Goal: Communication & Community: Answer question/provide support

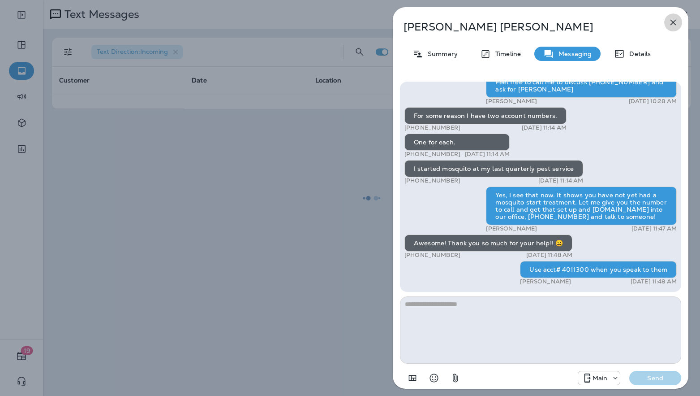
click at [673, 20] on icon "button" at bounding box center [673, 22] width 11 height 11
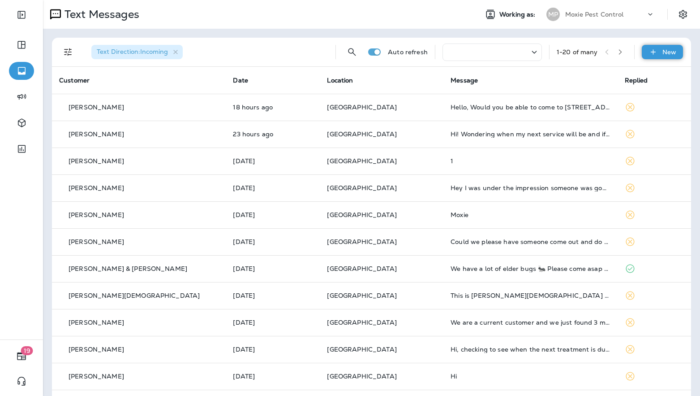
click at [671, 52] on p "New" at bounding box center [670, 51] width 14 height 7
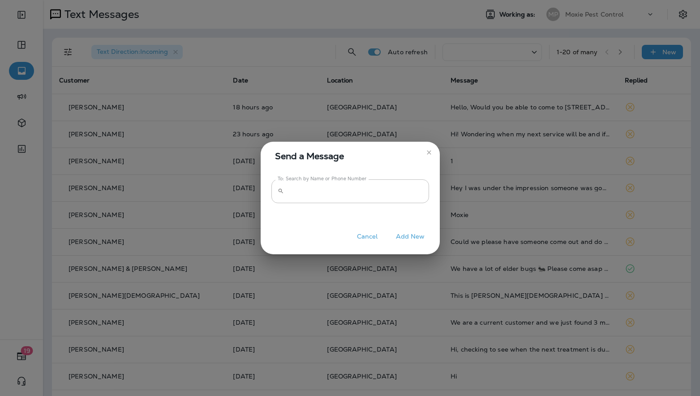
click at [413, 234] on button "Add New" at bounding box center [411, 236] width 38 height 14
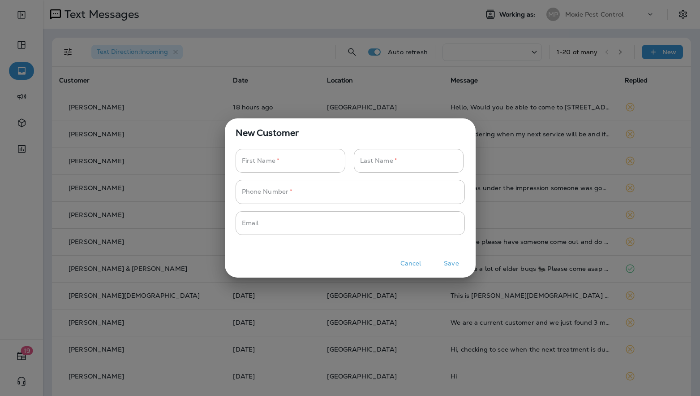
click at [300, 164] on input "Phone Number   *" at bounding box center [286, 161] width 100 height 24
type input "*******"
click at [380, 158] on input "Phone Number   *" at bounding box center [404, 161] width 100 height 24
type input "******"
click at [307, 193] on input "Phone Number   *" at bounding box center [346, 192] width 220 height 24
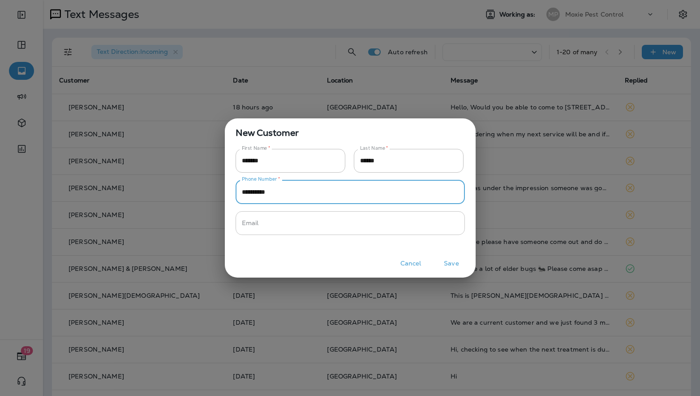
type input "**********"
click at [293, 224] on input "Phone Number   *" at bounding box center [346, 223] width 220 height 24
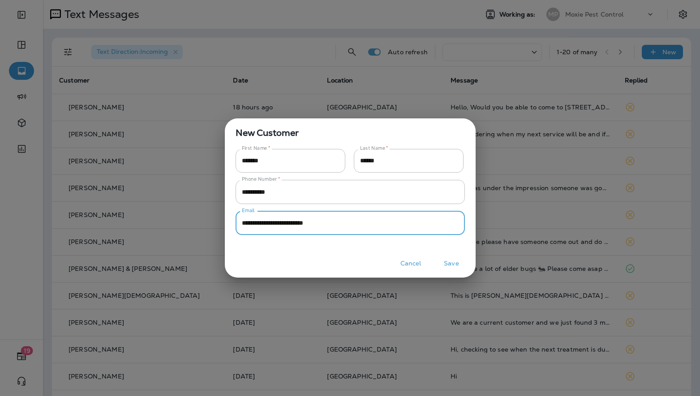
type input "**********"
click at [448, 260] on button "Save" at bounding box center [452, 263] width 34 height 14
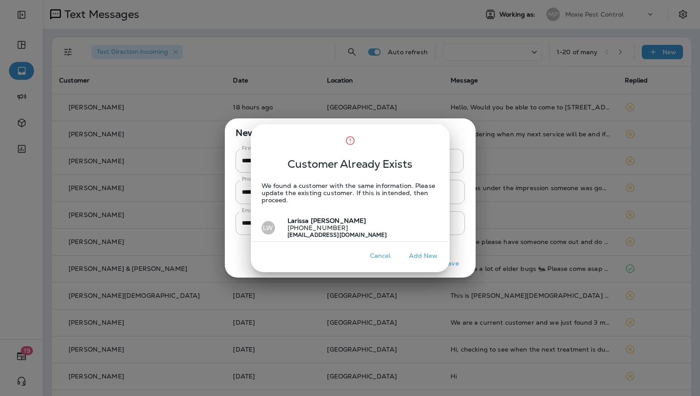
click at [449, 264] on div "Customer Already Exists We found a customer with the same information. Please u…" at bounding box center [350, 198] width 700 height 396
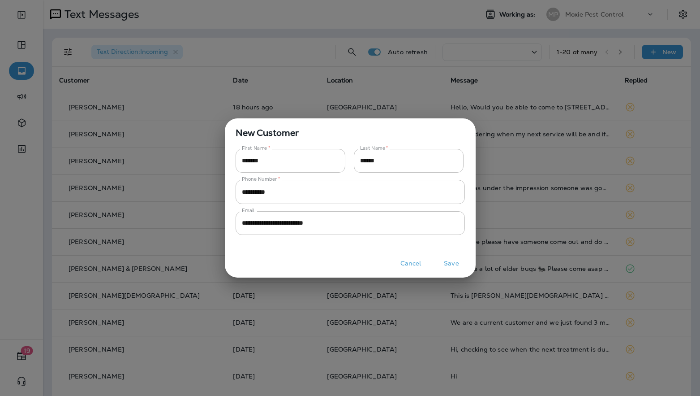
click at [450, 262] on button "Save" at bounding box center [452, 263] width 34 height 14
click at [452, 263] on button "Save" at bounding box center [452, 263] width 34 height 14
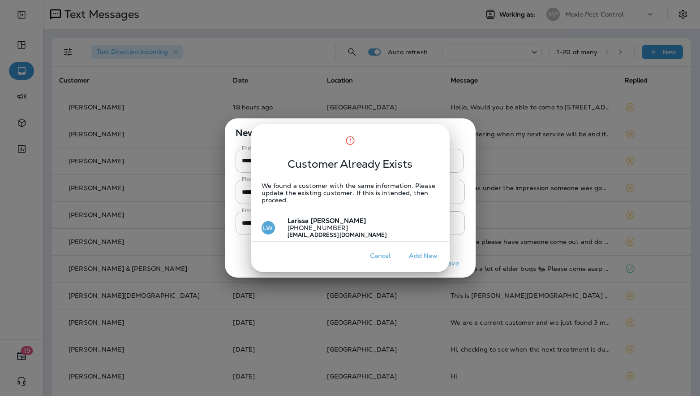
click at [332, 220] on p "[PERSON_NAME]" at bounding box center [333, 221] width 107 height 8
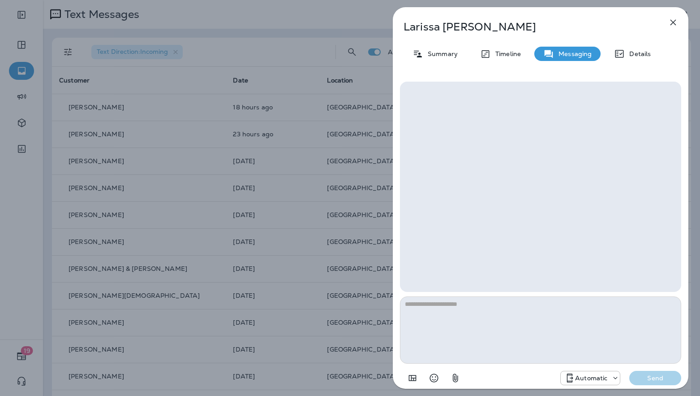
click at [435, 314] on textarea at bounding box center [540, 329] width 281 height 67
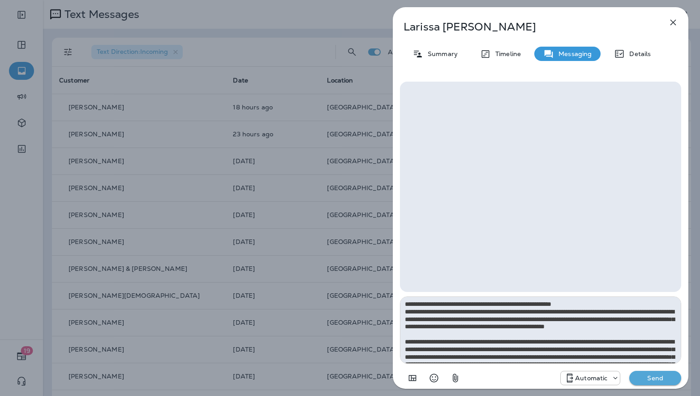
scroll to position [103, 0]
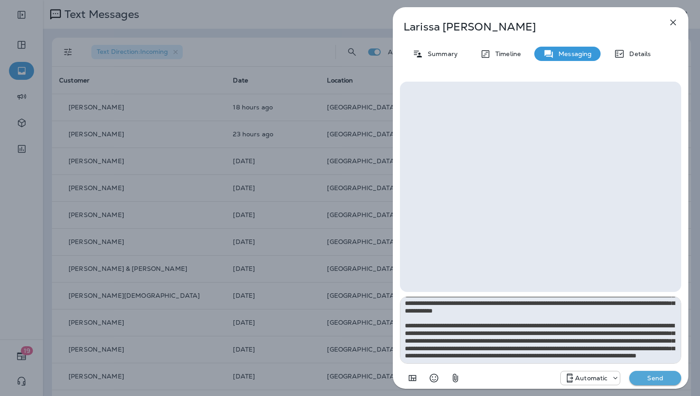
type textarea "**********"
click at [651, 380] on p "Send" at bounding box center [656, 378] width 38 height 8
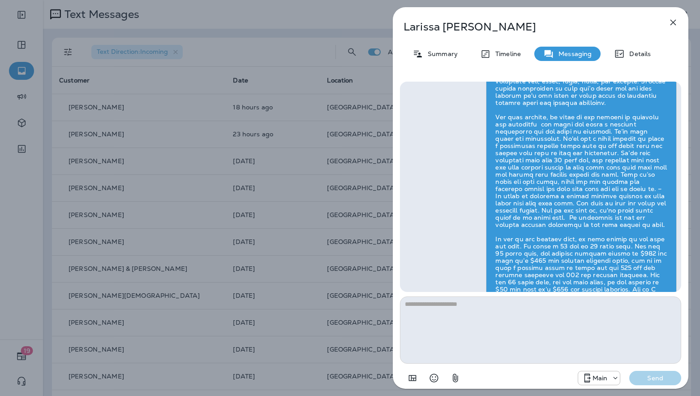
scroll to position [-83, 0]
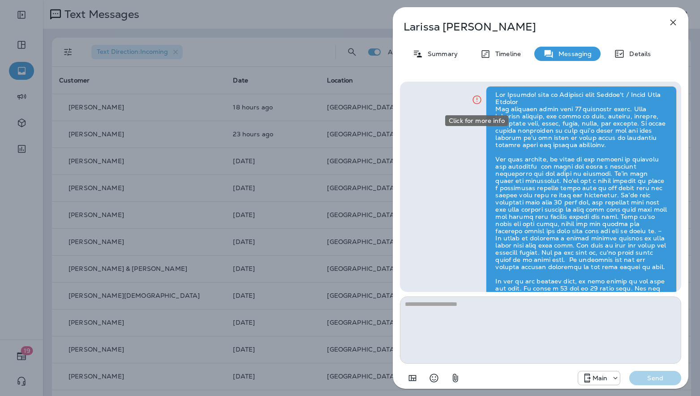
click at [478, 99] on icon "Click for more info" at bounding box center [477, 99] width 11 height 11
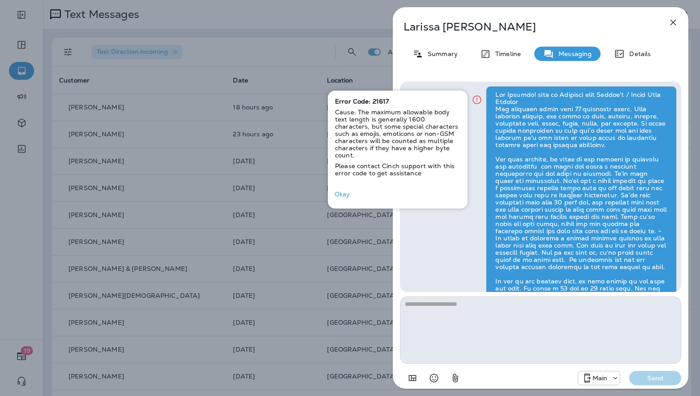
copy div
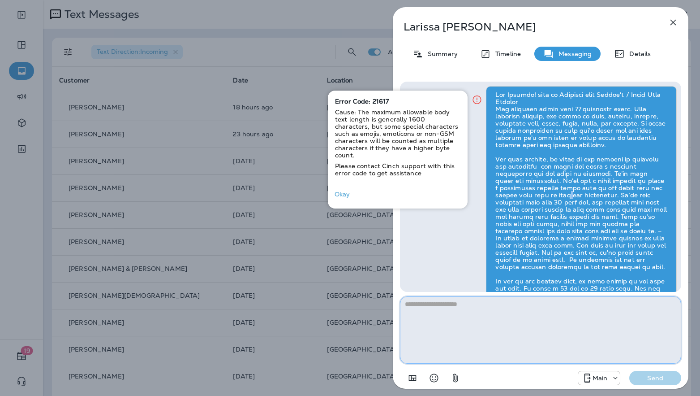
click at [533, 325] on textarea at bounding box center [540, 329] width 281 height 67
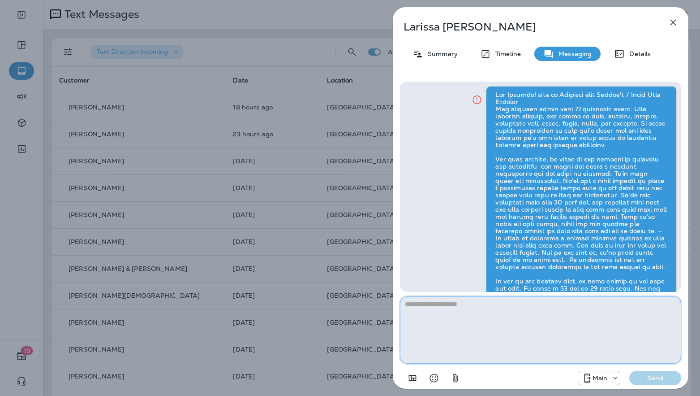
paste textarea
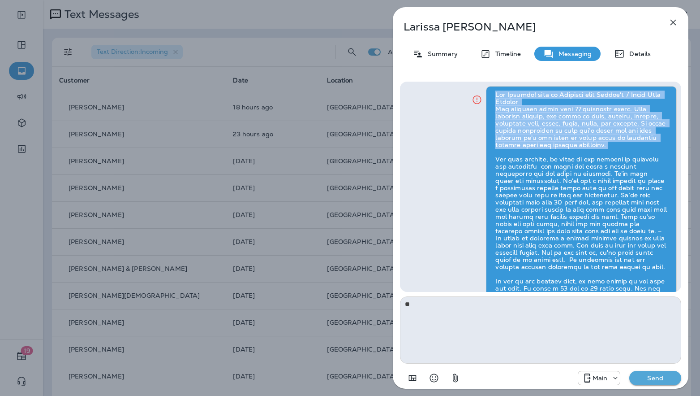
drag, startPoint x: 496, startPoint y: 94, endPoint x: 611, endPoint y: 146, distance: 125.9
click at [611, 146] on div at bounding box center [581, 223] width 191 height 275
copy div "Hey [PERSON_NAME]! this is Maverick with [PERSON_NAME]'s / Moxie Pest Control O…"
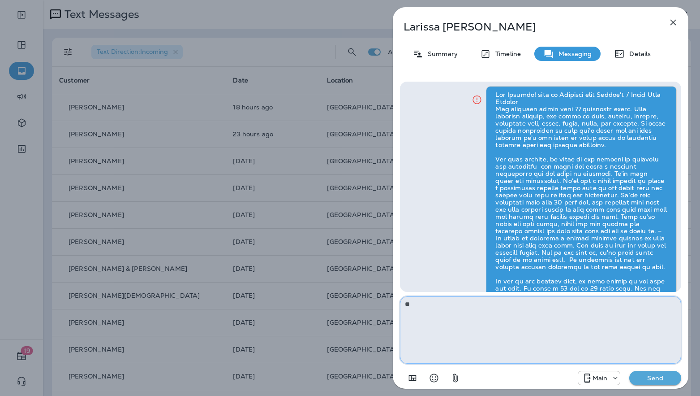
click at [446, 323] on textarea at bounding box center [540, 329] width 281 height 67
paste textarea "**********"
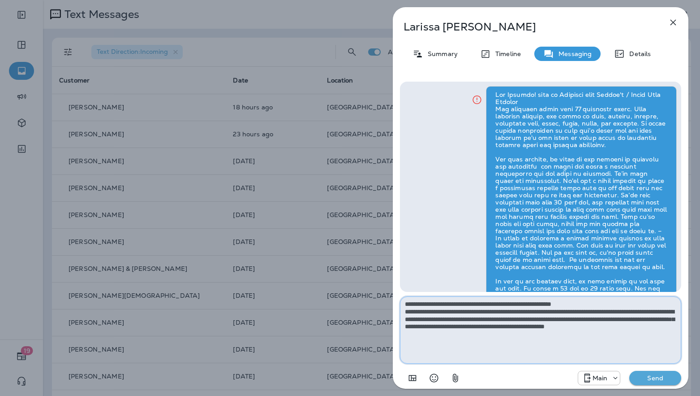
type textarea "**********"
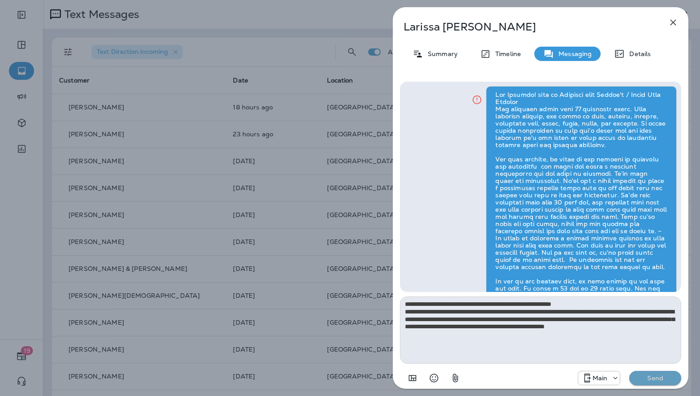
click at [662, 376] on p "Send" at bounding box center [656, 378] width 38 height 8
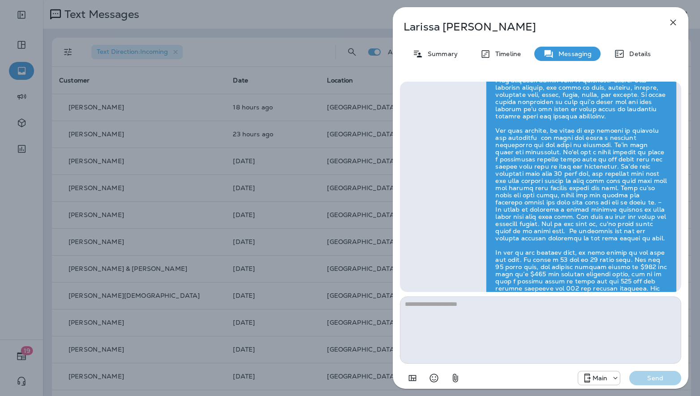
scroll to position [-146, 0]
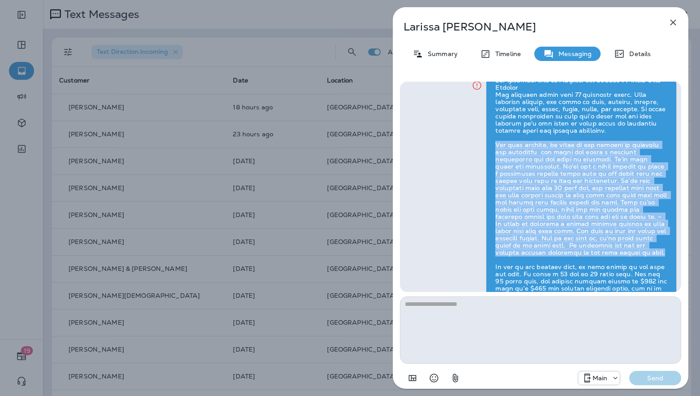
drag, startPoint x: 493, startPoint y: 142, endPoint x: 641, endPoint y: 252, distance: 184.4
click at [641, 252] on div at bounding box center [581, 209] width 191 height 275
copy div "For each service, we start on the outside by sweeping and dewebbing the [PERSON…"
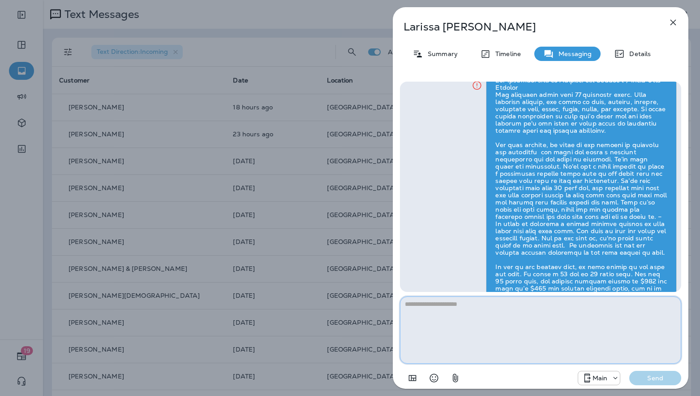
click at [485, 326] on textarea at bounding box center [540, 329] width 281 height 67
paste textarea "**********"
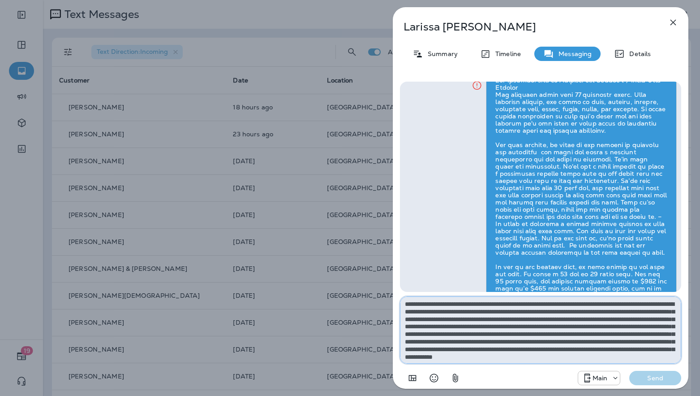
scroll to position [5, 0]
type textarea "**********"
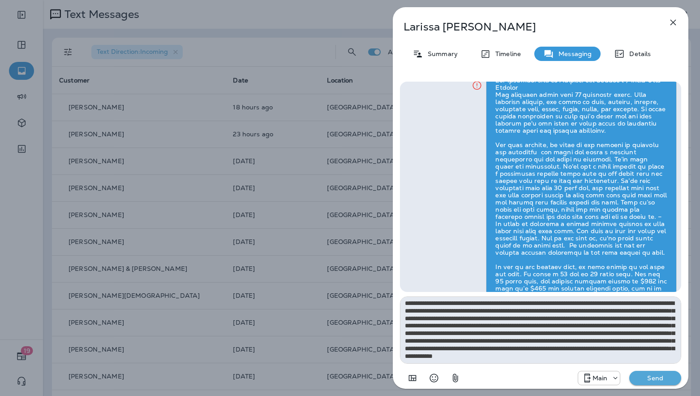
click at [646, 377] on p "Send" at bounding box center [656, 378] width 38 height 8
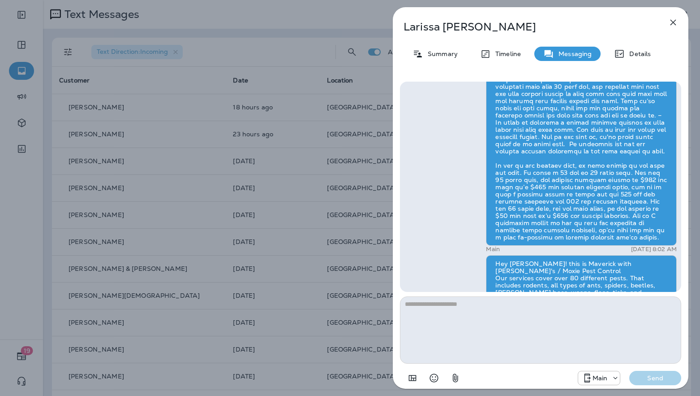
scroll to position [-176, 0]
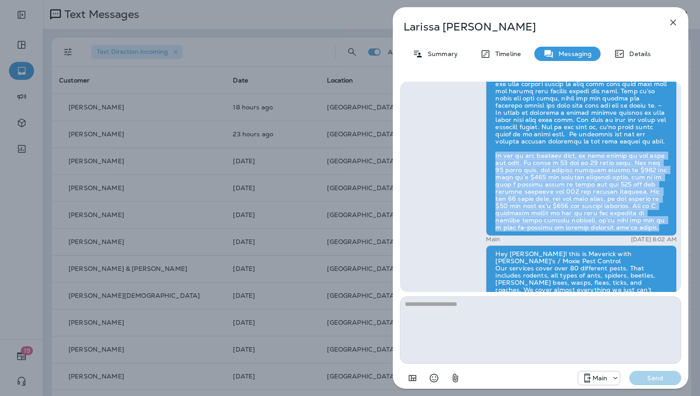
drag, startPoint x: 495, startPoint y: 163, endPoint x: 622, endPoint y: 233, distance: 145.8
click at [622, 233] on div at bounding box center [581, 98] width 191 height 275
copy div "As far as how pricing goes, it does depend on the plan you want. We offer a 12 …"
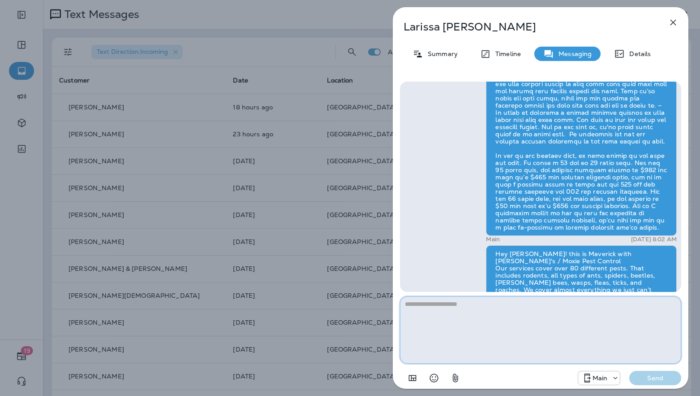
click at [531, 320] on textarea at bounding box center [540, 329] width 281 height 67
paste textarea "**********"
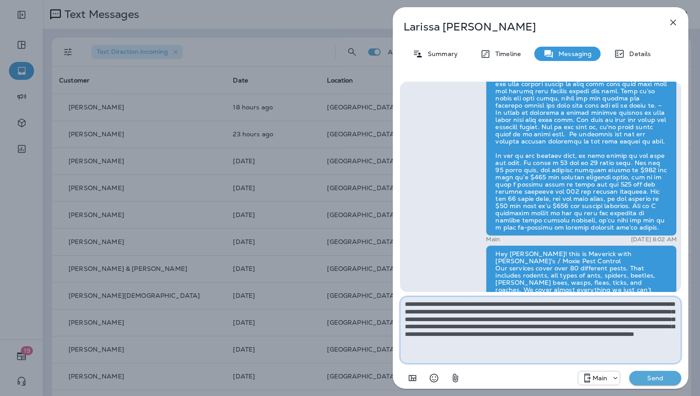
type textarea "**********"
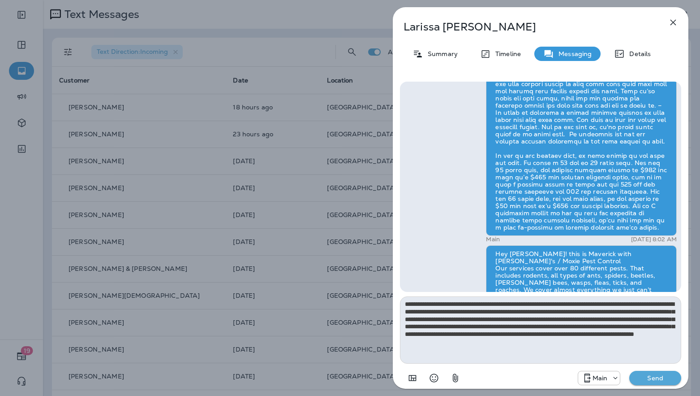
click at [640, 374] on p "Send" at bounding box center [656, 378] width 38 height 8
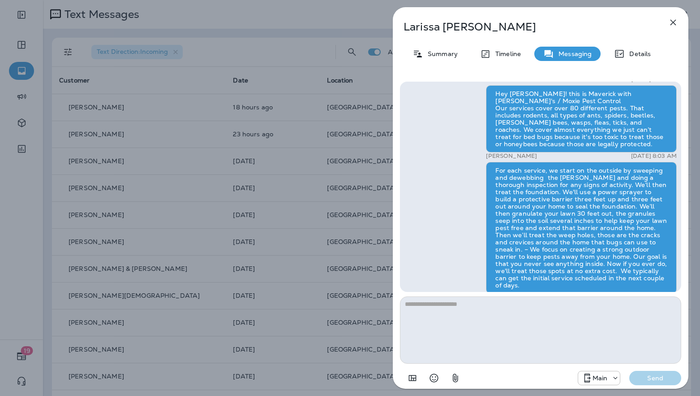
scroll to position [-113, 0]
click at [308, 192] on div "[PERSON_NAME] Summary Timeline Messaging Details Main [DATE] 8:02 AM Hey [PERSO…" at bounding box center [350, 198] width 700 height 396
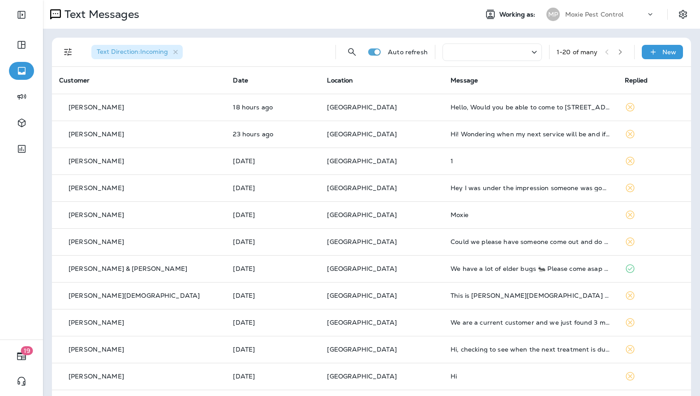
click at [495, 54] on div at bounding box center [492, 51] width 99 height 17
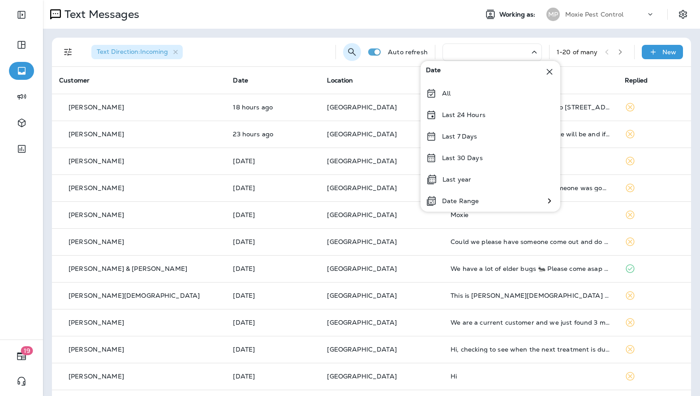
click at [351, 53] on icon "Search Messages" at bounding box center [353, 52] width 8 height 8
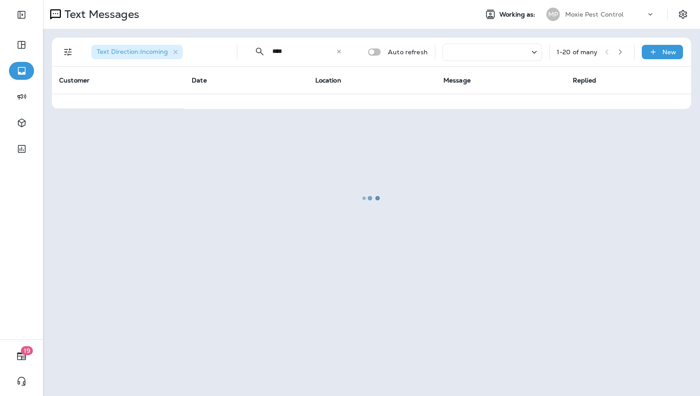
type input "****"
click at [292, 48] on div at bounding box center [372, 198] width 656 height 394
click at [341, 51] on div at bounding box center [372, 198] width 656 height 394
click at [339, 51] on div at bounding box center [372, 198] width 656 height 394
click at [23, 18] on icon "Expand Sidebar" at bounding box center [21, 15] width 8 height 8
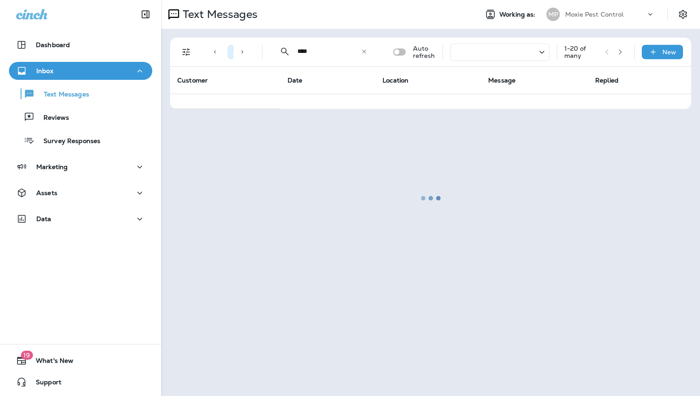
click at [365, 52] on div at bounding box center [430, 198] width 537 height 394
click at [364, 50] on div at bounding box center [430, 198] width 537 height 394
click at [323, 53] on div at bounding box center [430, 198] width 537 height 394
click at [366, 50] on div at bounding box center [430, 198] width 537 height 394
click at [364, 52] on div at bounding box center [430, 198] width 537 height 394
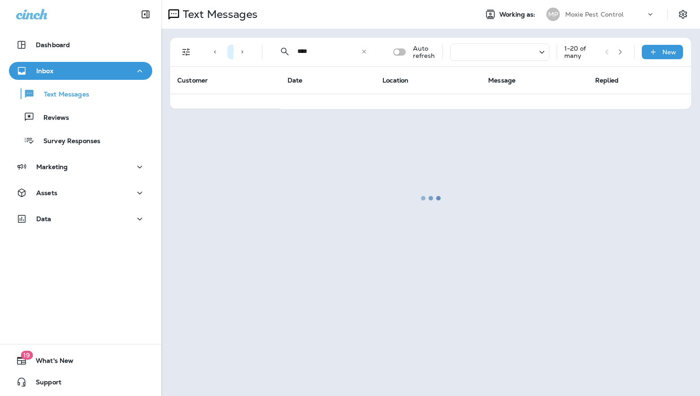
click at [309, 51] on div at bounding box center [430, 198] width 537 height 394
click at [367, 52] on div at bounding box center [430, 198] width 537 height 394
click at [288, 52] on div at bounding box center [430, 198] width 537 height 394
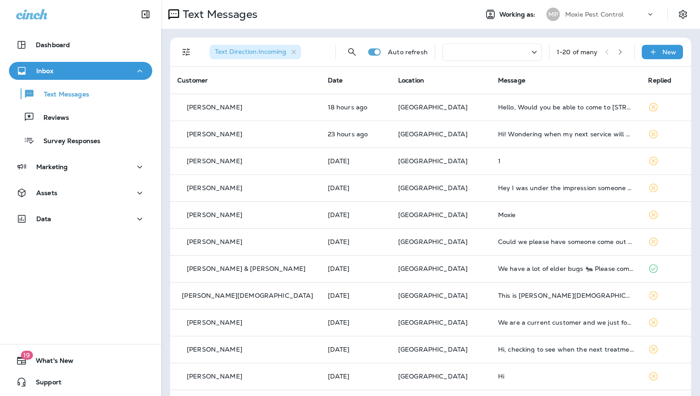
click at [276, 52] on span "Text Direction : Incoming" at bounding box center [250, 51] width 71 height 8
click at [298, 49] on icon "button" at bounding box center [294, 52] width 8 height 8
click at [354, 51] on icon "Search Messages" at bounding box center [352, 52] width 11 height 11
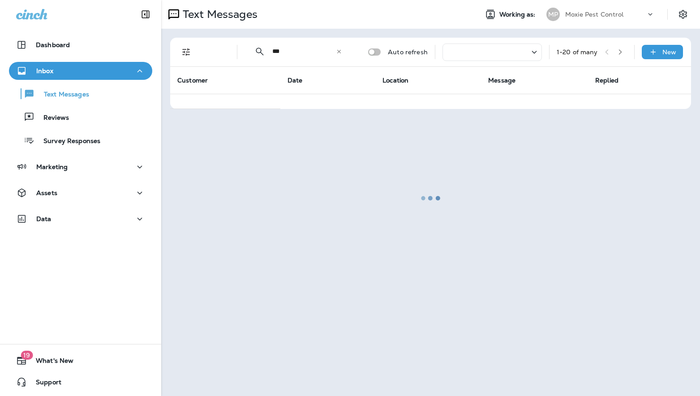
type input "***"
click at [340, 50] on div at bounding box center [430, 198] width 537 height 394
click at [338, 50] on div at bounding box center [430, 198] width 537 height 394
drag, startPoint x: 306, startPoint y: 50, endPoint x: 298, endPoint y: 51, distance: 8.1
click at [304, 51] on div at bounding box center [430, 198] width 537 height 394
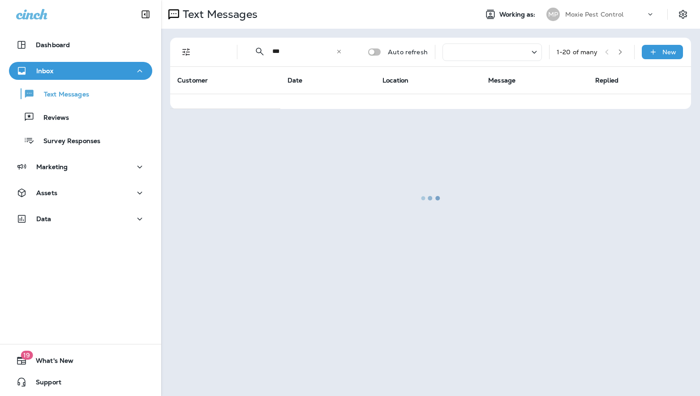
click at [298, 51] on div at bounding box center [430, 198] width 537 height 394
drag, startPoint x: 283, startPoint y: 52, endPoint x: 254, endPoint y: 53, distance: 29.6
click at [256, 53] on div at bounding box center [430, 198] width 537 height 394
click at [285, 49] on div at bounding box center [430, 198] width 537 height 394
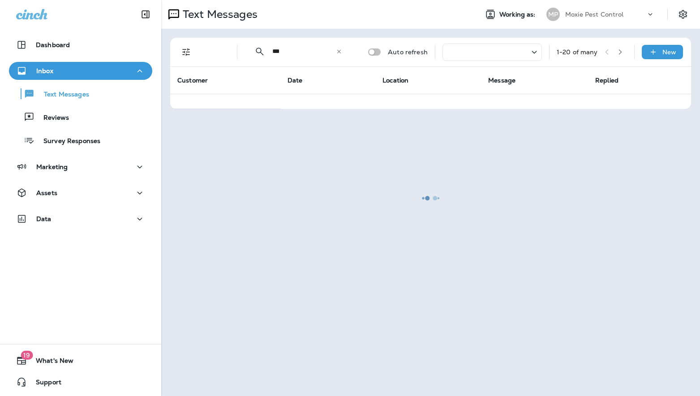
click at [335, 52] on div at bounding box center [430, 198] width 537 height 394
click at [337, 52] on div at bounding box center [430, 198] width 537 height 394
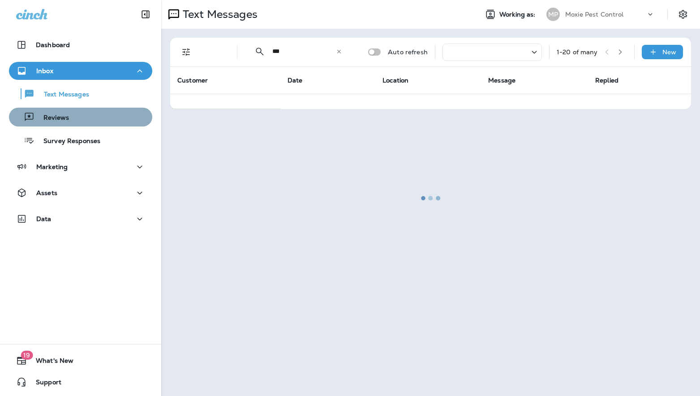
click at [88, 120] on div "Reviews" at bounding box center [81, 116] width 136 height 13
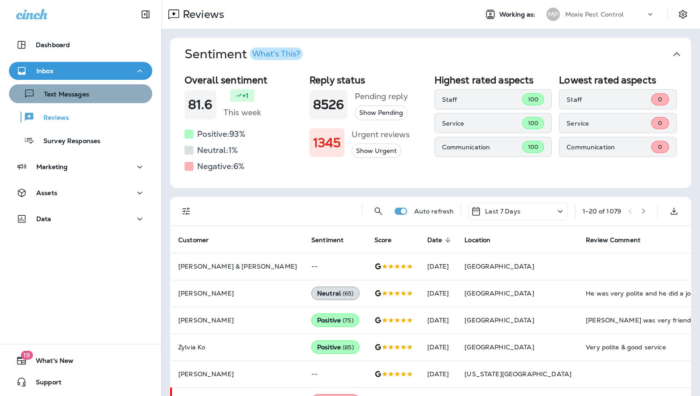
click at [98, 95] on div "Text Messages" at bounding box center [81, 93] width 136 height 13
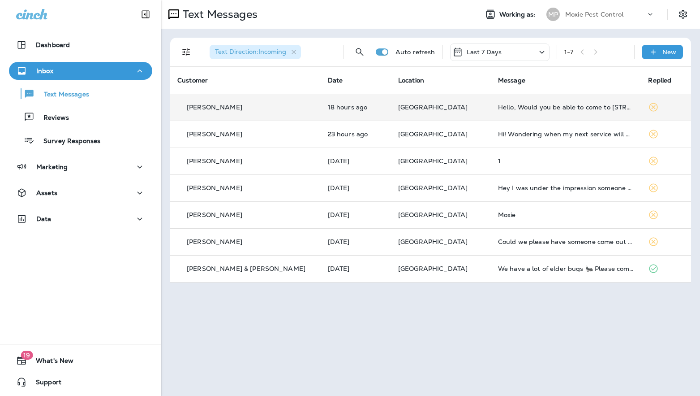
click at [293, 105] on div "[PERSON_NAME]" at bounding box center [245, 107] width 136 height 9
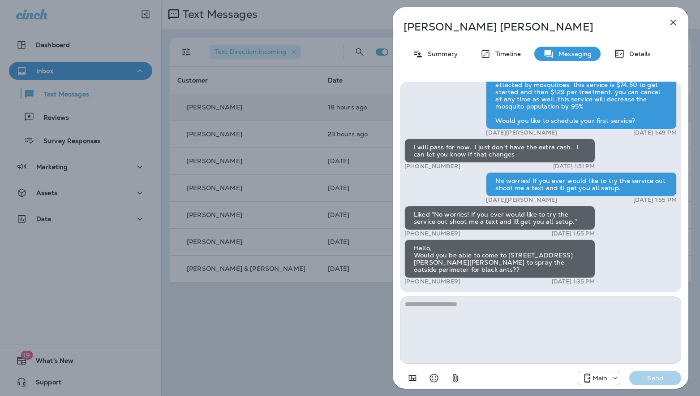
click at [675, 20] on icon "button" at bounding box center [673, 22] width 11 height 11
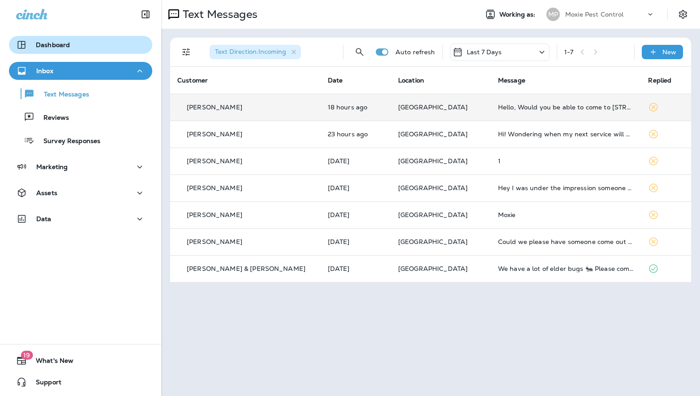
click at [54, 41] on p "Dashboard" at bounding box center [53, 44] width 34 height 7
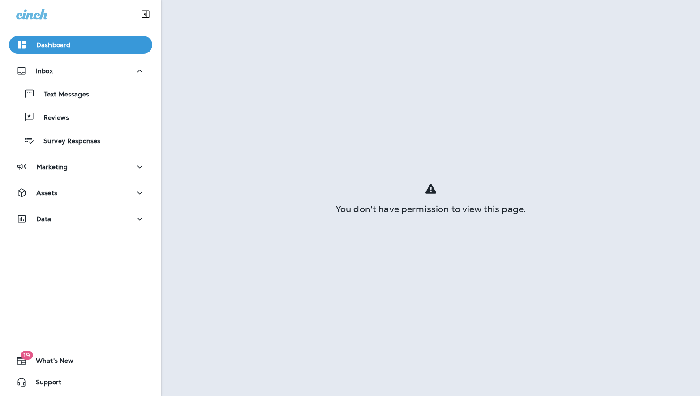
click at [383, 193] on div at bounding box center [430, 188] width 539 height 11
click at [393, 205] on div "You don't have permission to view this page." at bounding box center [430, 208] width 539 height 7
click at [86, 67] on div "Inbox" at bounding box center [80, 70] width 129 height 11
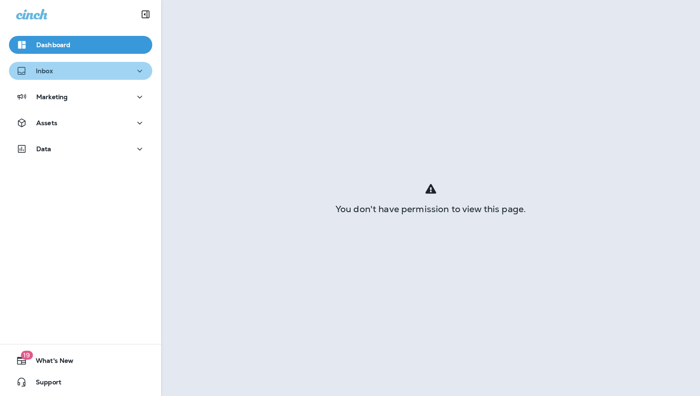
click at [86, 67] on div "Inbox" at bounding box center [80, 70] width 129 height 11
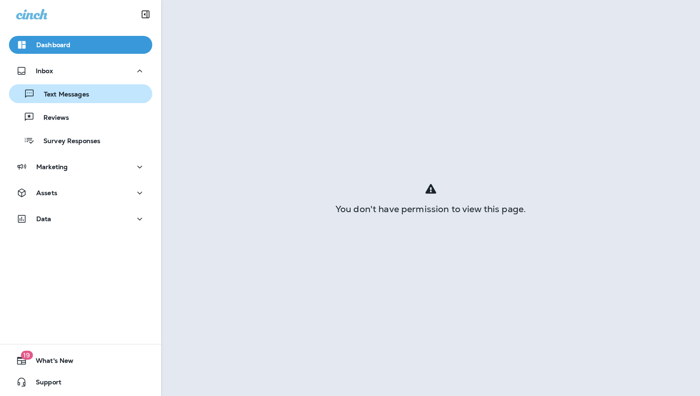
click at [74, 94] on p "Text Messages" at bounding box center [62, 95] width 54 height 9
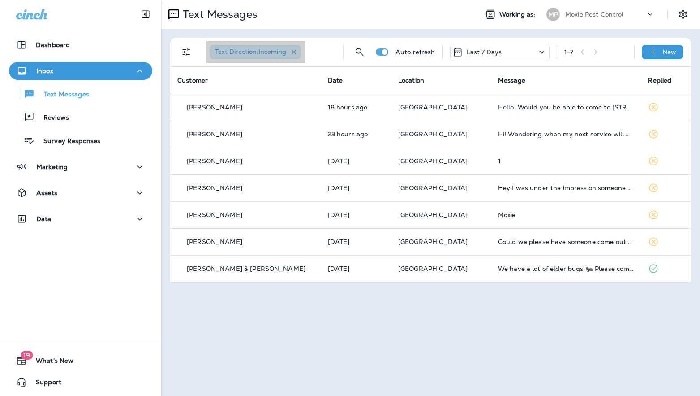
click at [297, 52] on icon "button" at bounding box center [294, 52] width 8 height 8
click at [677, 56] on div "New" at bounding box center [662, 52] width 41 height 14
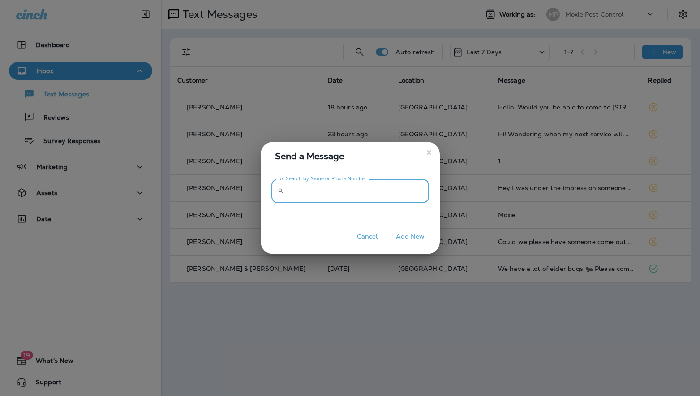
click at [398, 188] on input "To: Search by Name or Phone Number" at bounding box center [359, 191] width 142 height 24
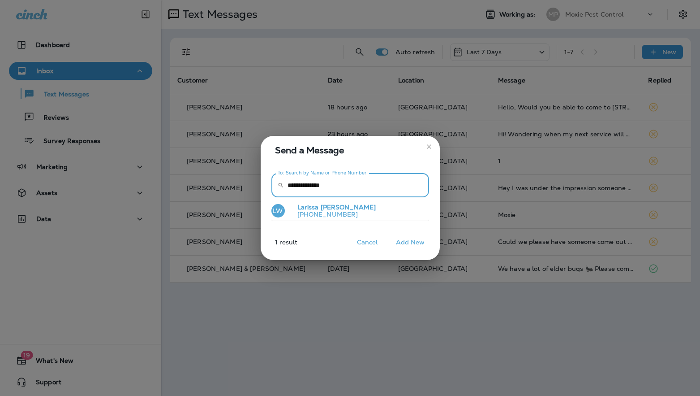
type input "**********"
click at [318, 205] on p "[PERSON_NAME]" at bounding box center [333, 207] width 86 height 8
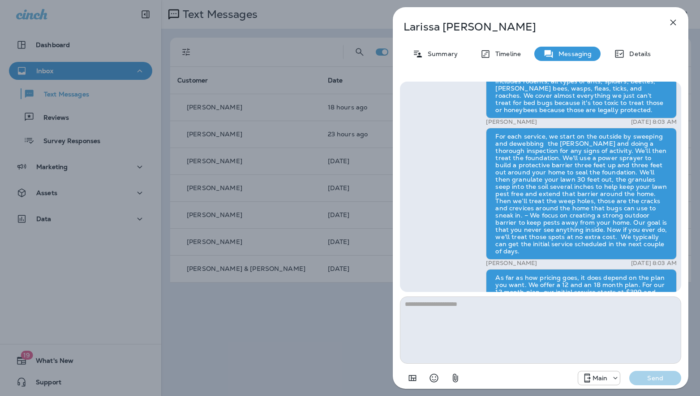
scroll to position [-65, 0]
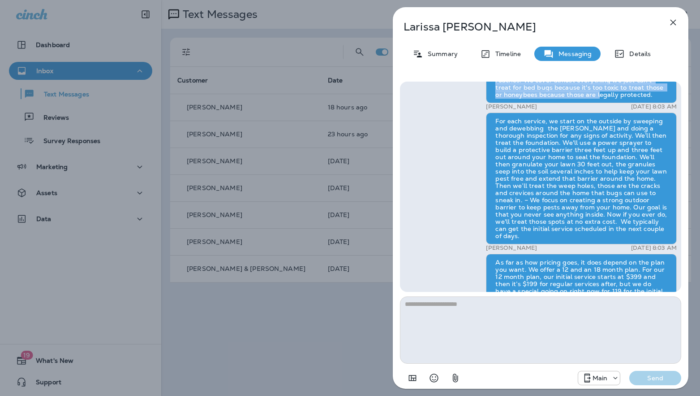
drag, startPoint x: 492, startPoint y: 95, endPoint x: 596, endPoint y: 103, distance: 103.9
click at [608, 106] on div "Main Oct 14, 2025 8:02 AM Hey Larissa! this is Maverick with Joshua's / Moxie P…" at bounding box center [541, 51] width 272 height 600
copy div "Hey Larissa! this is Maverick with Joshua's / Moxie Pest Control Our services c…"
